Goal: Navigation & Orientation: Understand site structure

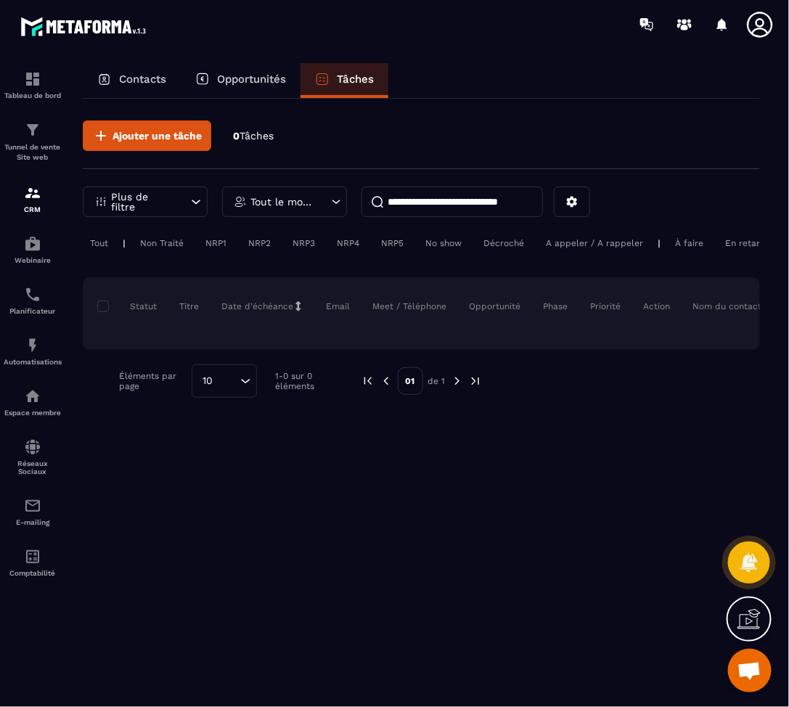
click at [162, 75] on p "Contacts" at bounding box center [142, 79] width 47 height 13
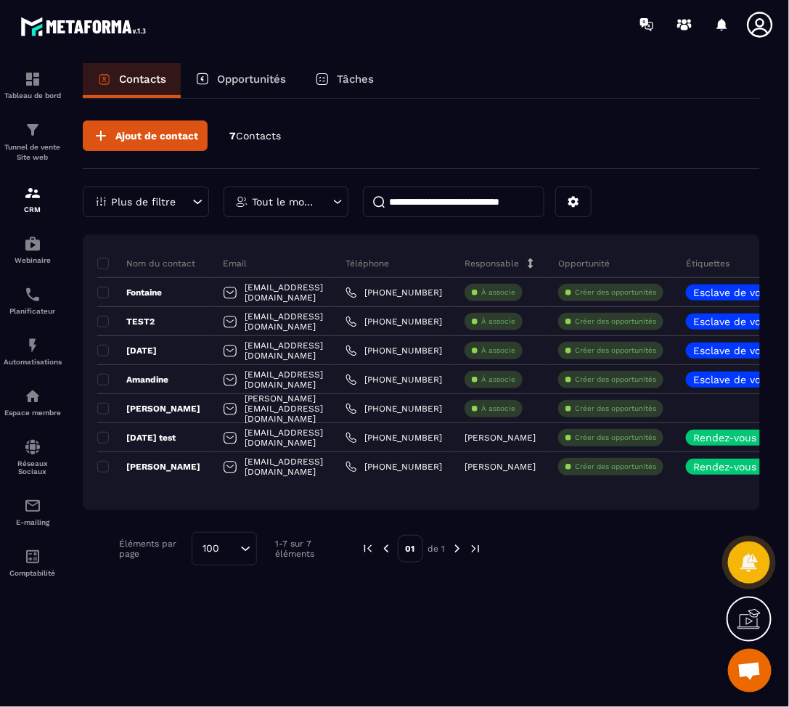
click at [244, 78] on p "Opportunités" at bounding box center [251, 79] width 69 height 13
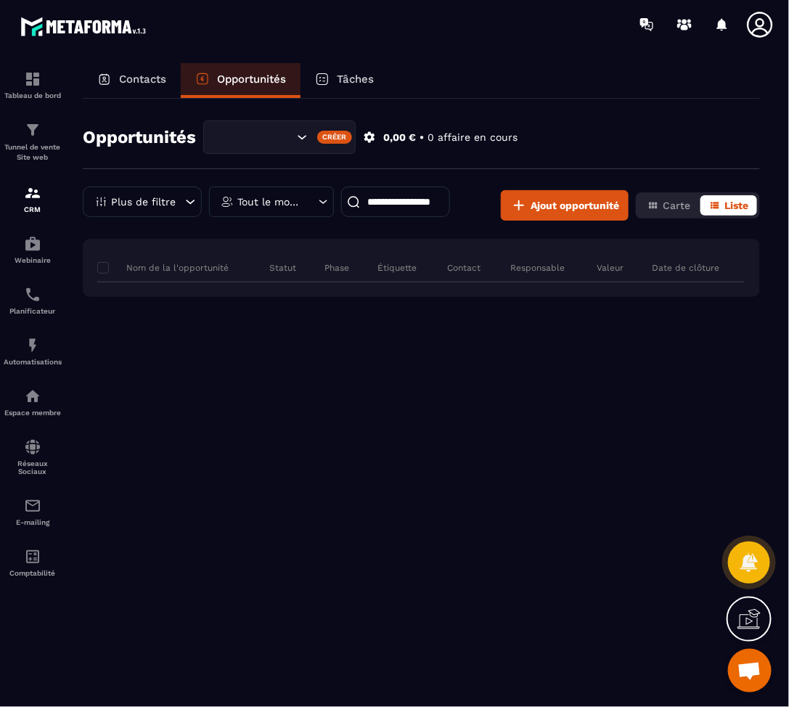
click at [68, 31] on img at bounding box center [85, 26] width 131 height 27
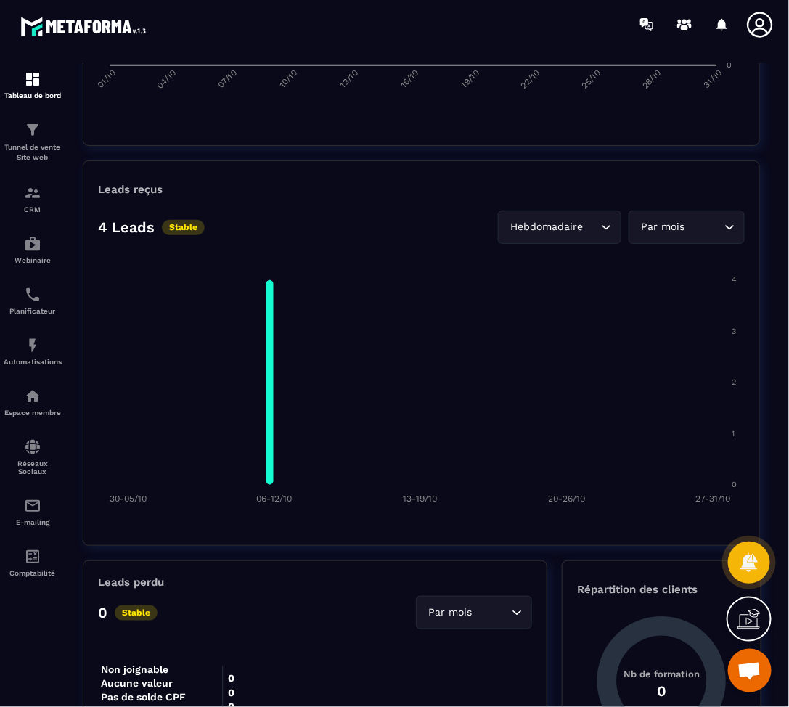
scroll to position [999, 0]
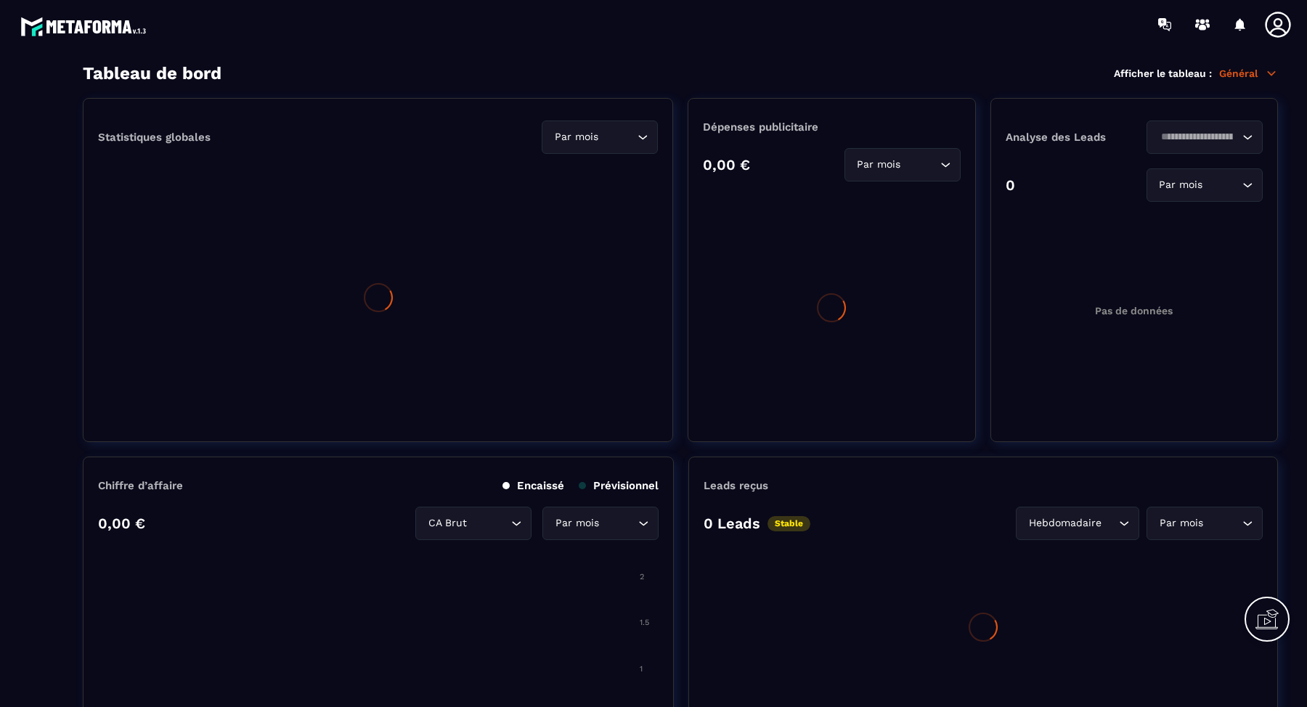
click at [1276, 24] on icon at bounding box center [1277, 24] width 25 height 25
